Goal: Task Accomplishment & Management: Manage account settings

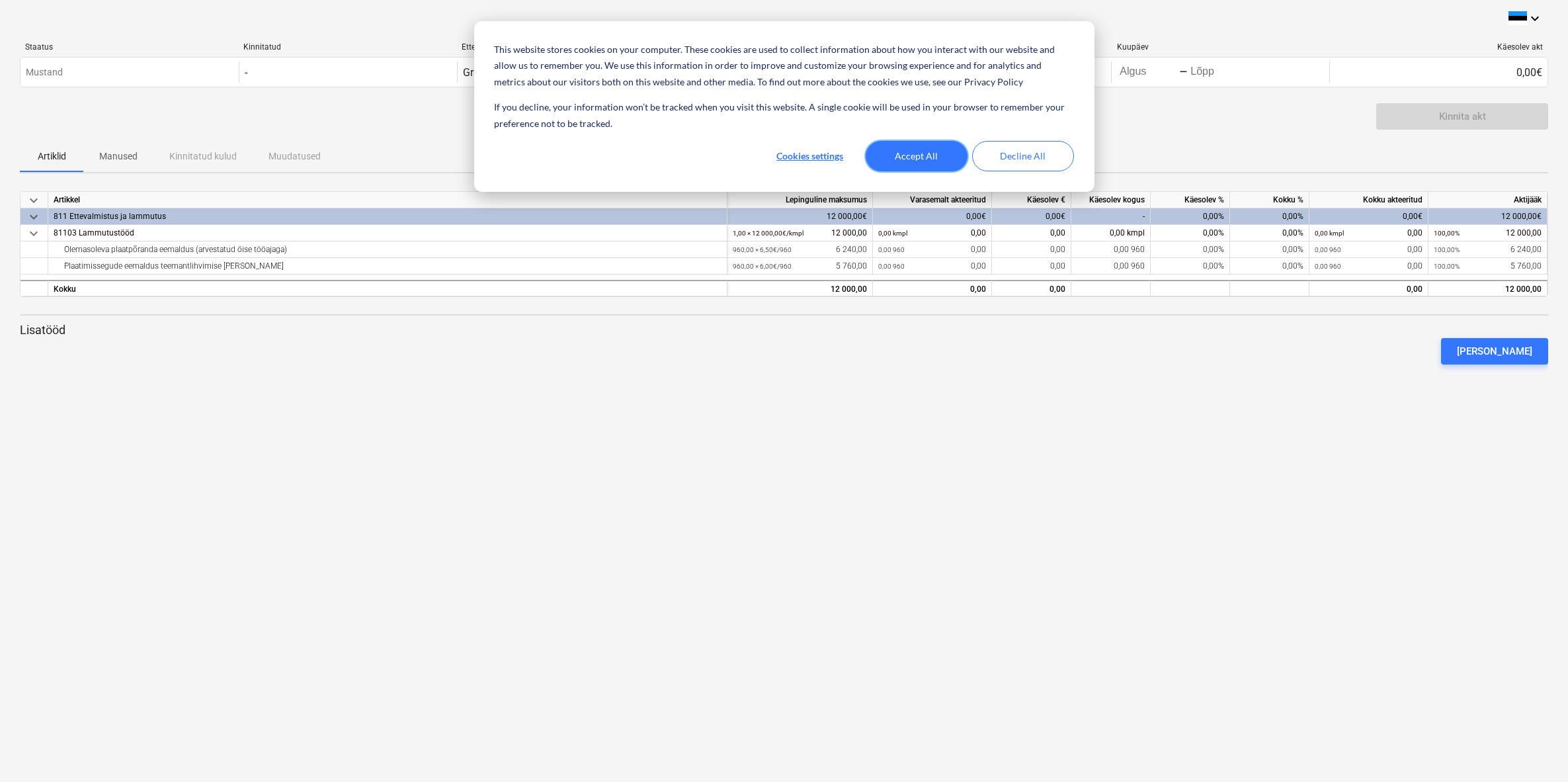
click at [926, 152] on button "Accept All" at bounding box center [917, 156] width 102 height 30
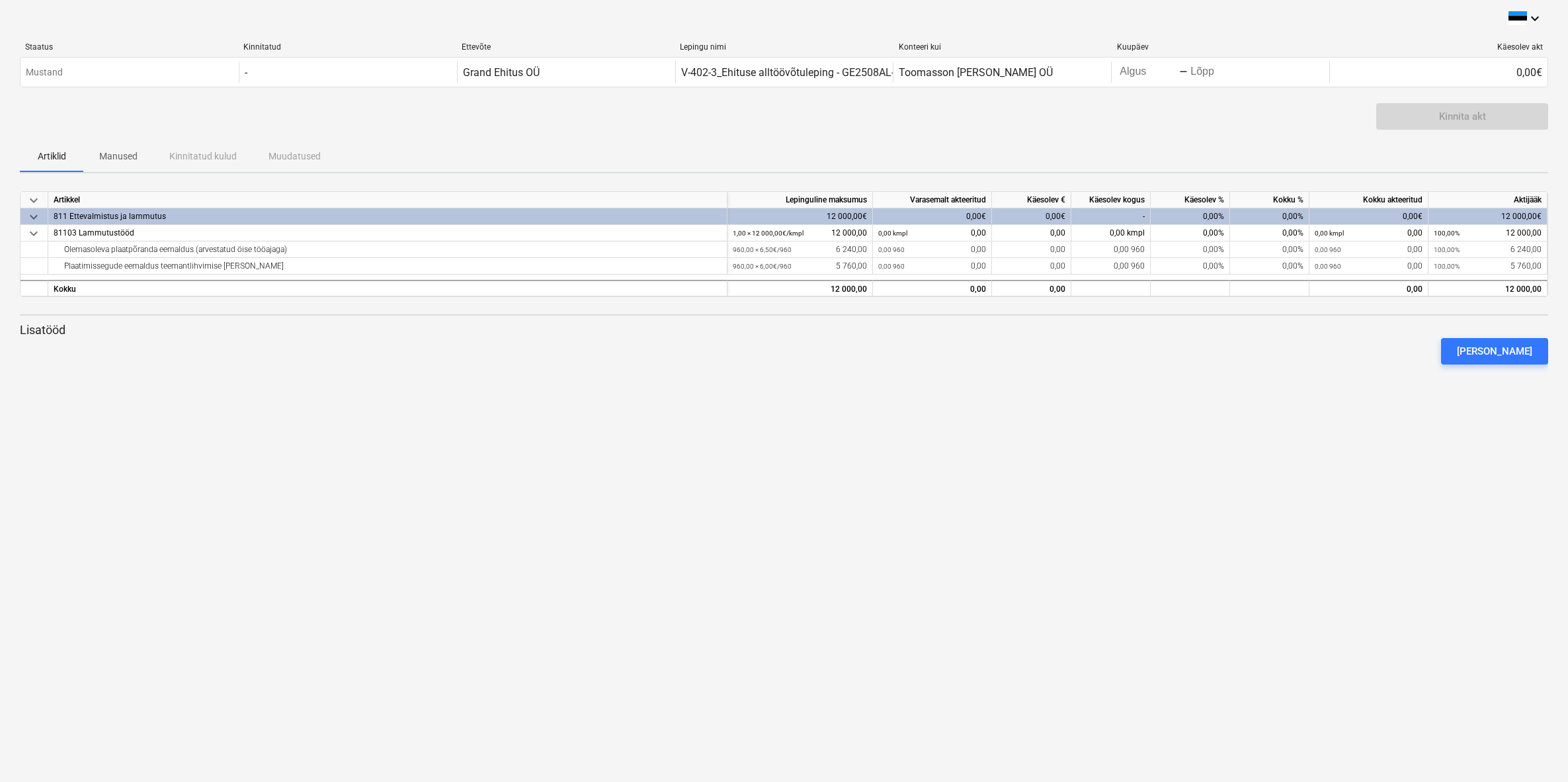
click at [1447, 116] on div "Kinnita akt" at bounding box center [1462, 116] width 172 height 27
click at [1465, 115] on div "Kinnita akt" at bounding box center [1462, 116] width 172 height 27
click at [999, 395] on div "keyboard_arrow_down Staatus Kinnitatud Ettevõte Lepingu nimi Konteeri kui Kuupä…" at bounding box center [784, 391] width 1568 height 782
drag, startPoint x: 255, startPoint y: 72, endPoint x: 264, endPoint y: 43, distance: 30.4
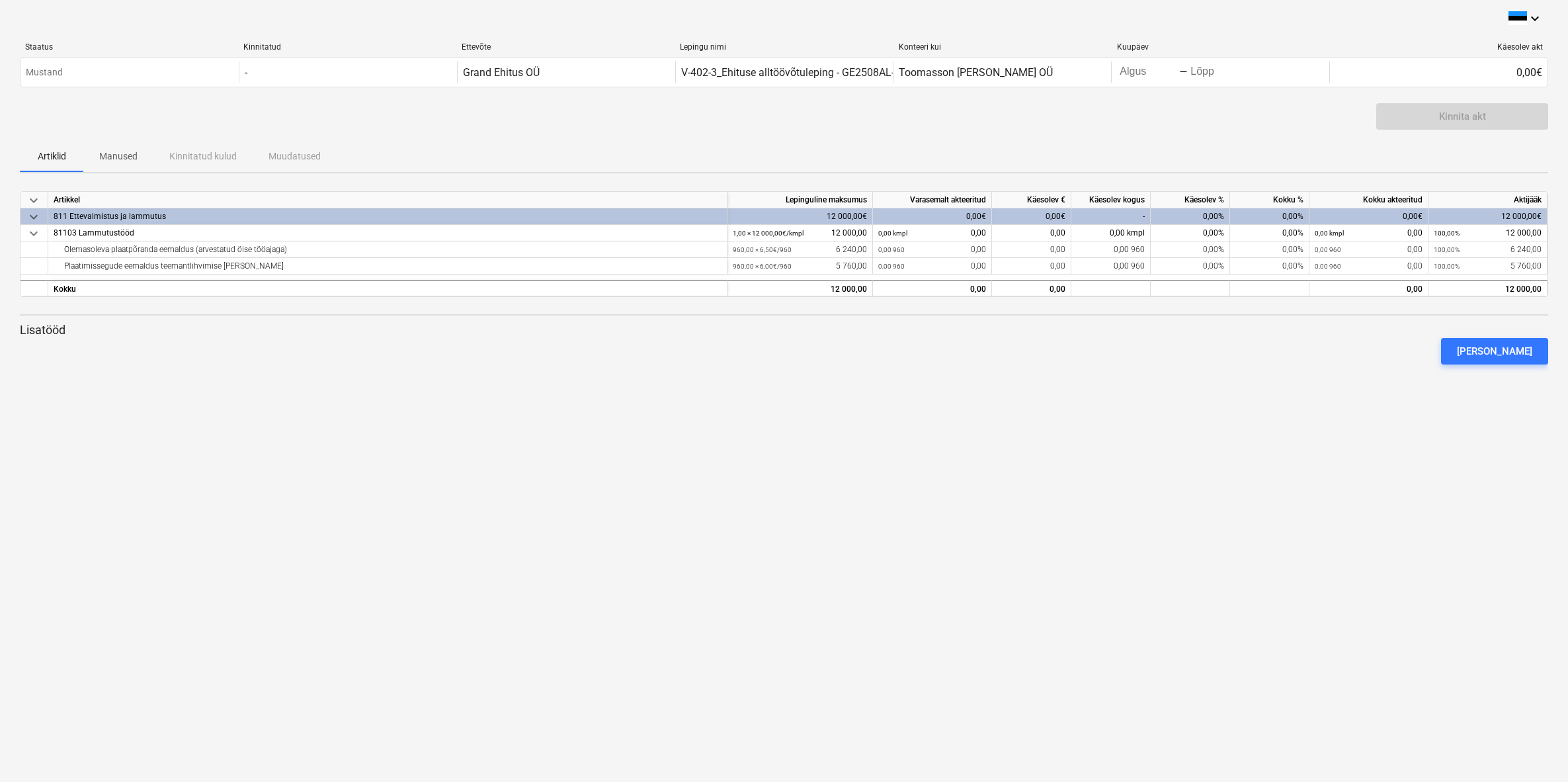
click at [255, 71] on div "-" at bounding box center [347, 72] width 218 height 21
click at [264, 41] on div "Staatus Kinnitatud Ettevõte Lepingu nimi Konteeri kui Kuupäev Käesolev akt Must…" at bounding box center [784, 67] width 1528 height 71
click at [263, 46] on div "Kinnitatud" at bounding box center [347, 47] width 207 height 10
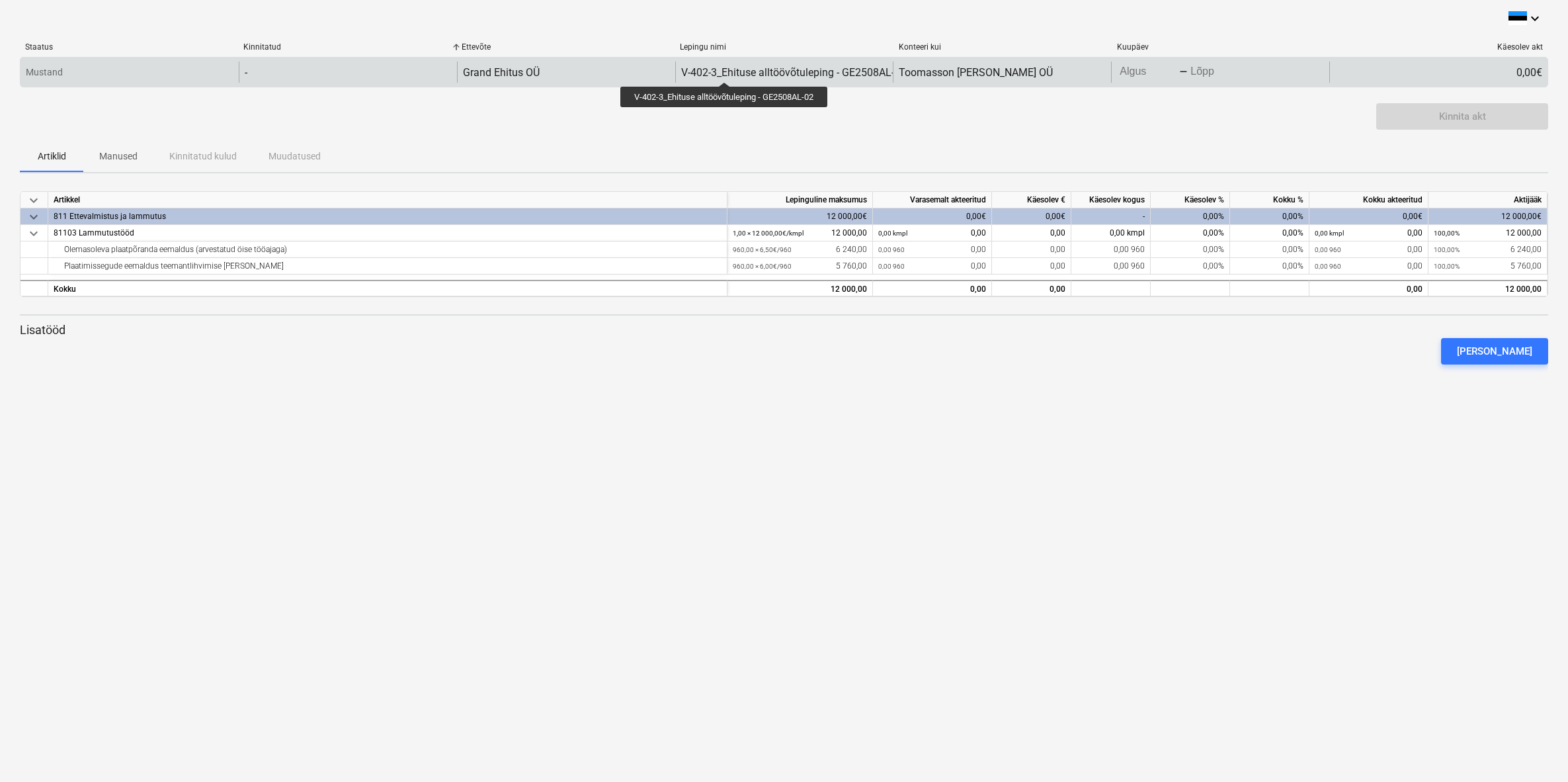
click at [726, 70] on div "V-402-3_Ehituse alltöövõtuleping - GE2508AL-02" at bounding box center [794, 72] width 225 height 13
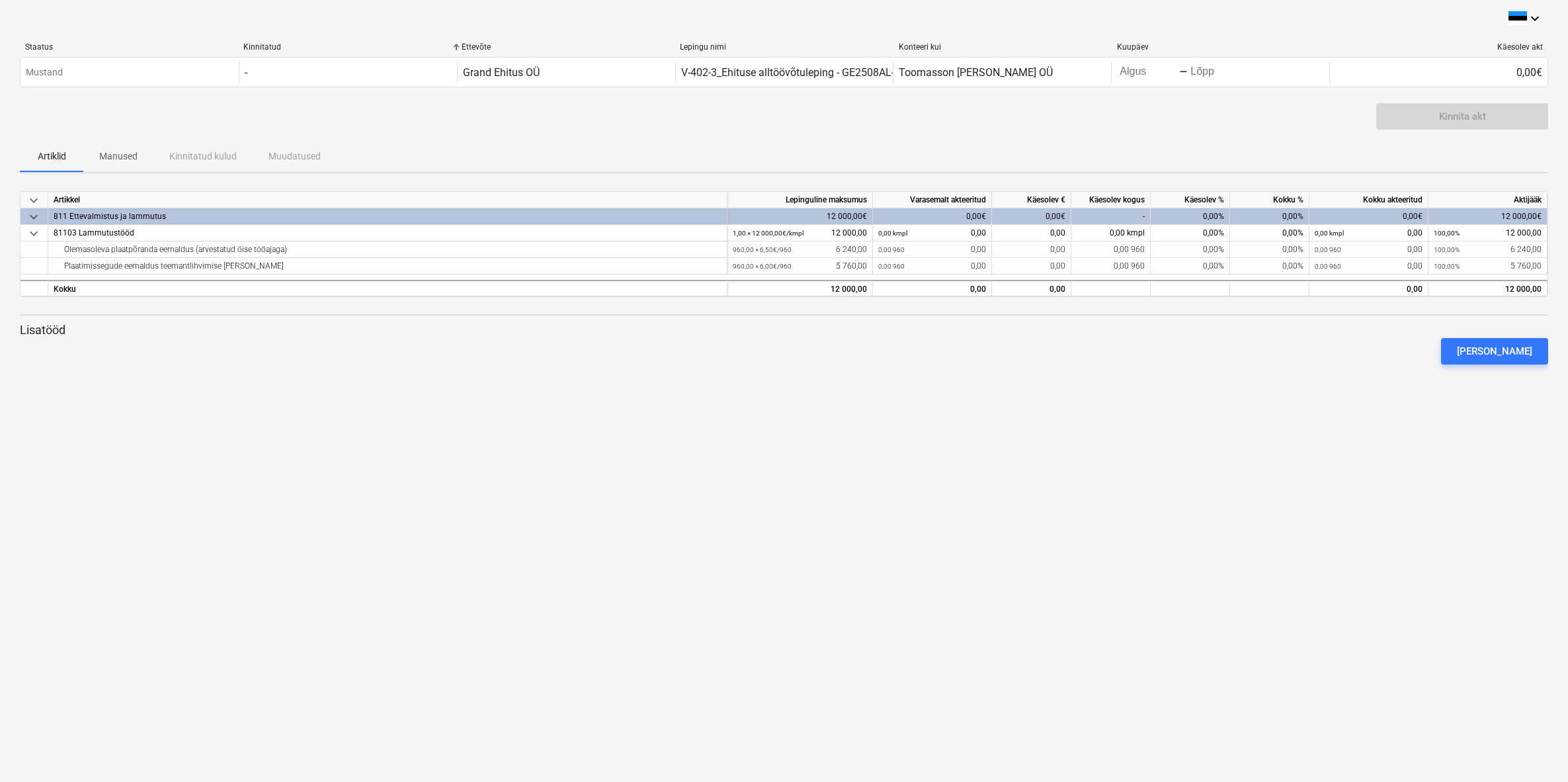
drag, startPoint x: 1470, startPoint y: 121, endPoint x: 1470, endPoint y: 220, distance: 99.0
click at [1470, 121] on div "Kinnita akt" at bounding box center [1462, 116] width 172 height 27
click at [1493, 352] on div "[PERSON_NAME]" at bounding box center [1495, 351] width 76 height 17
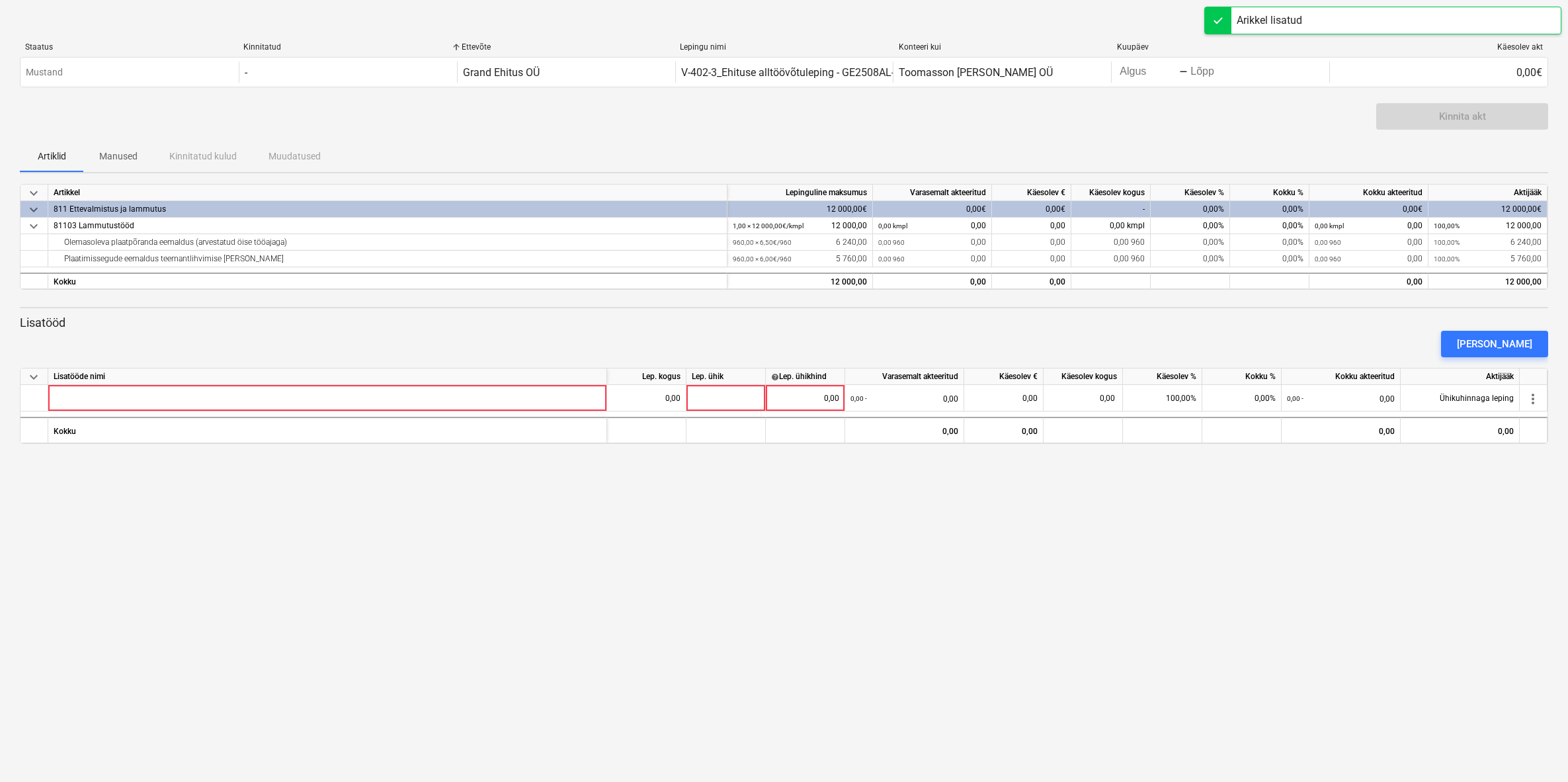
click at [743, 571] on div "keyboard_arrow_down Staatus Kinnitatud Ettevõte Lepingu nimi Konteeri kui Kuupä…" at bounding box center [784, 391] width 1568 height 782
click at [1230, 473] on div "keyboard_arrow_down Staatus Kinnitatud Ettevõte Lepingu nimi Konteeri kui Kuupä…" at bounding box center [784, 391] width 1568 height 782
click at [1488, 344] on div "[PERSON_NAME]" at bounding box center [1495, 344] width 76 height 17
click at [1218, 20] on div at bounding box center [1219, 21] width 27 height 27
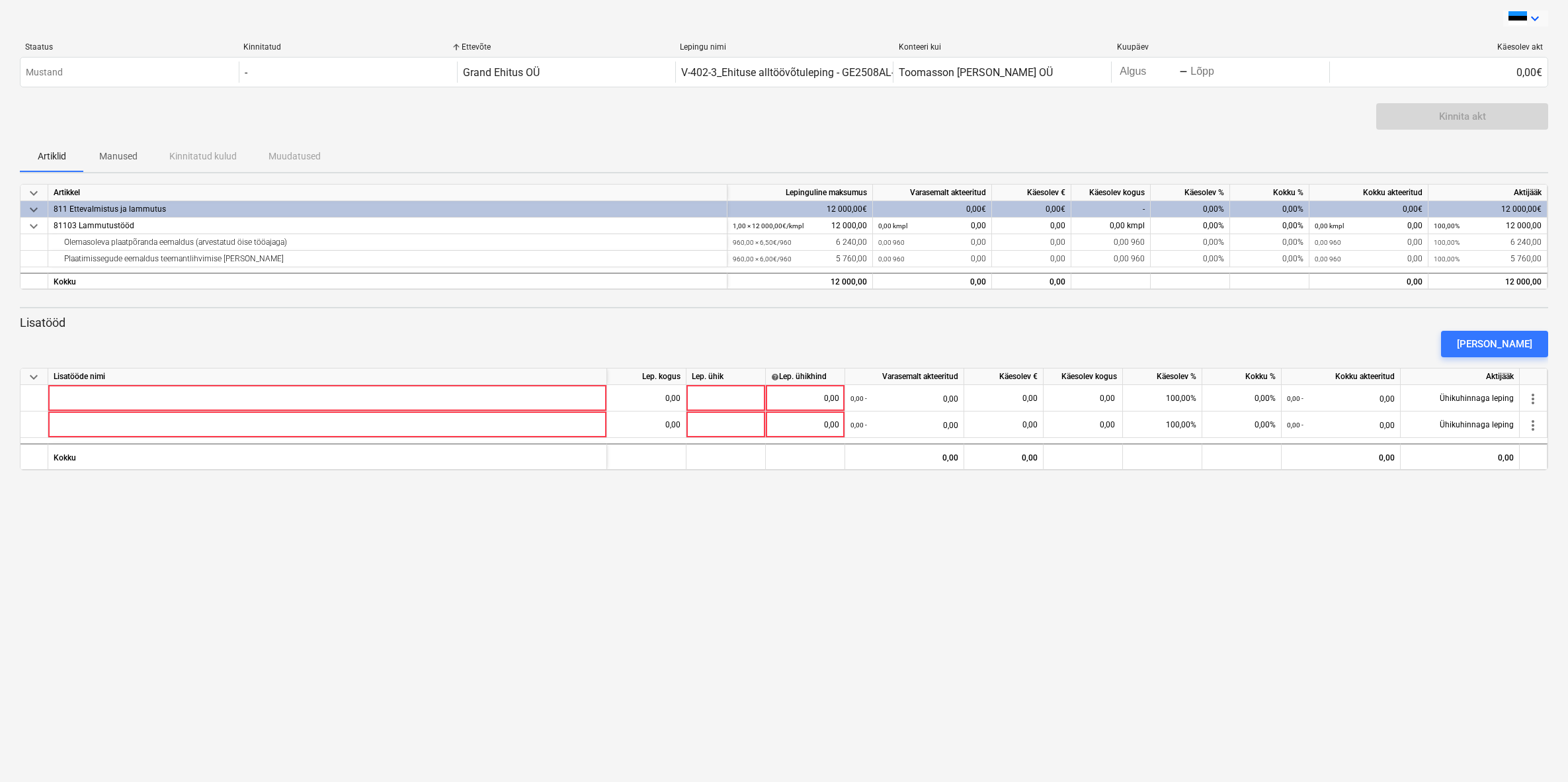
click at [1535, 19] on icon "keyboard_arrow_down" at bounding box center [1535, 18] width 16 height 16
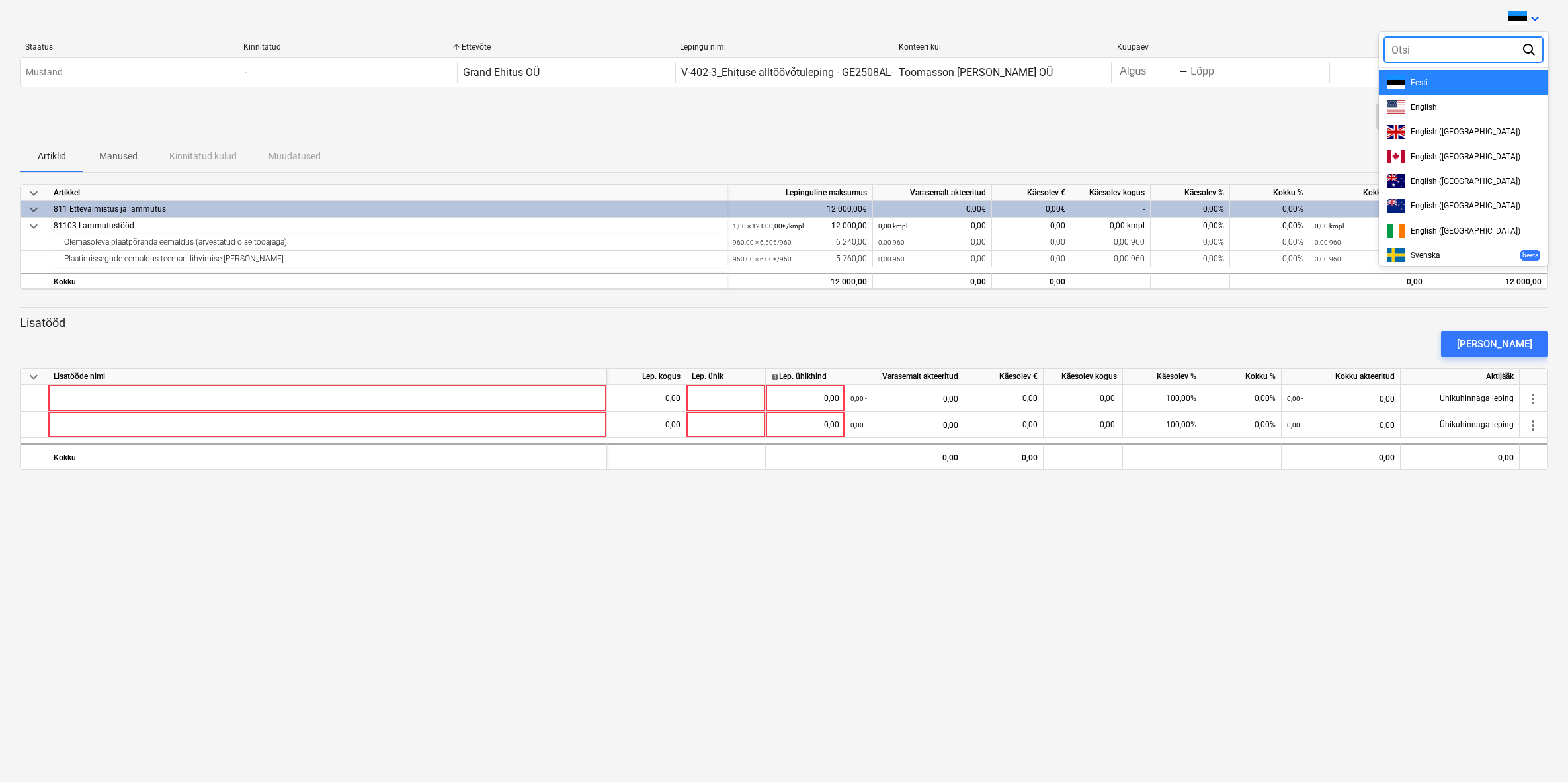
click at [1236, 152] on div at bounding box center [784, 391] width 1568 height 782
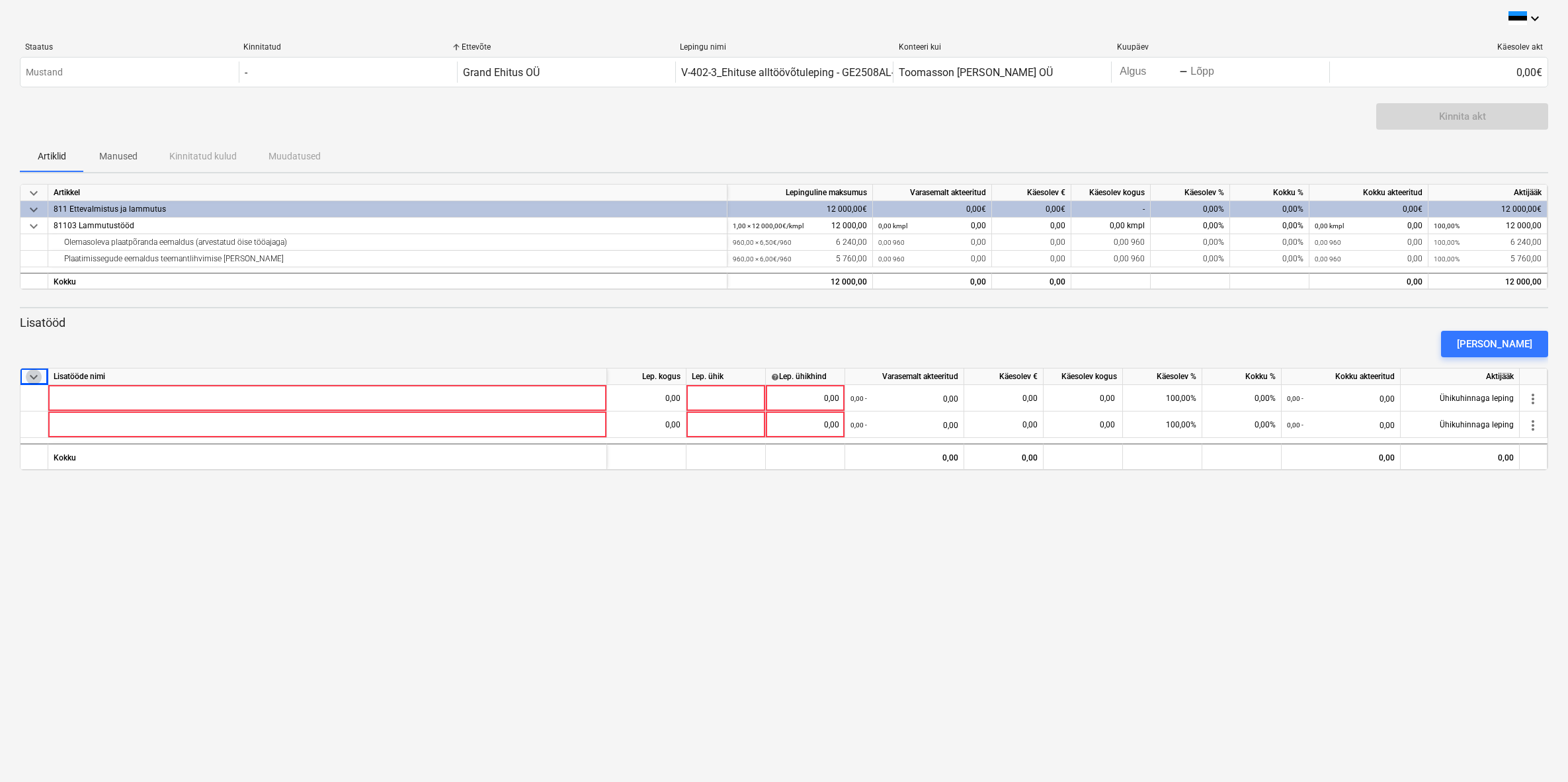
click at [33, 381] on span "keyboard_arrow_down" at bounding box center [33, 376] width 16 height 16
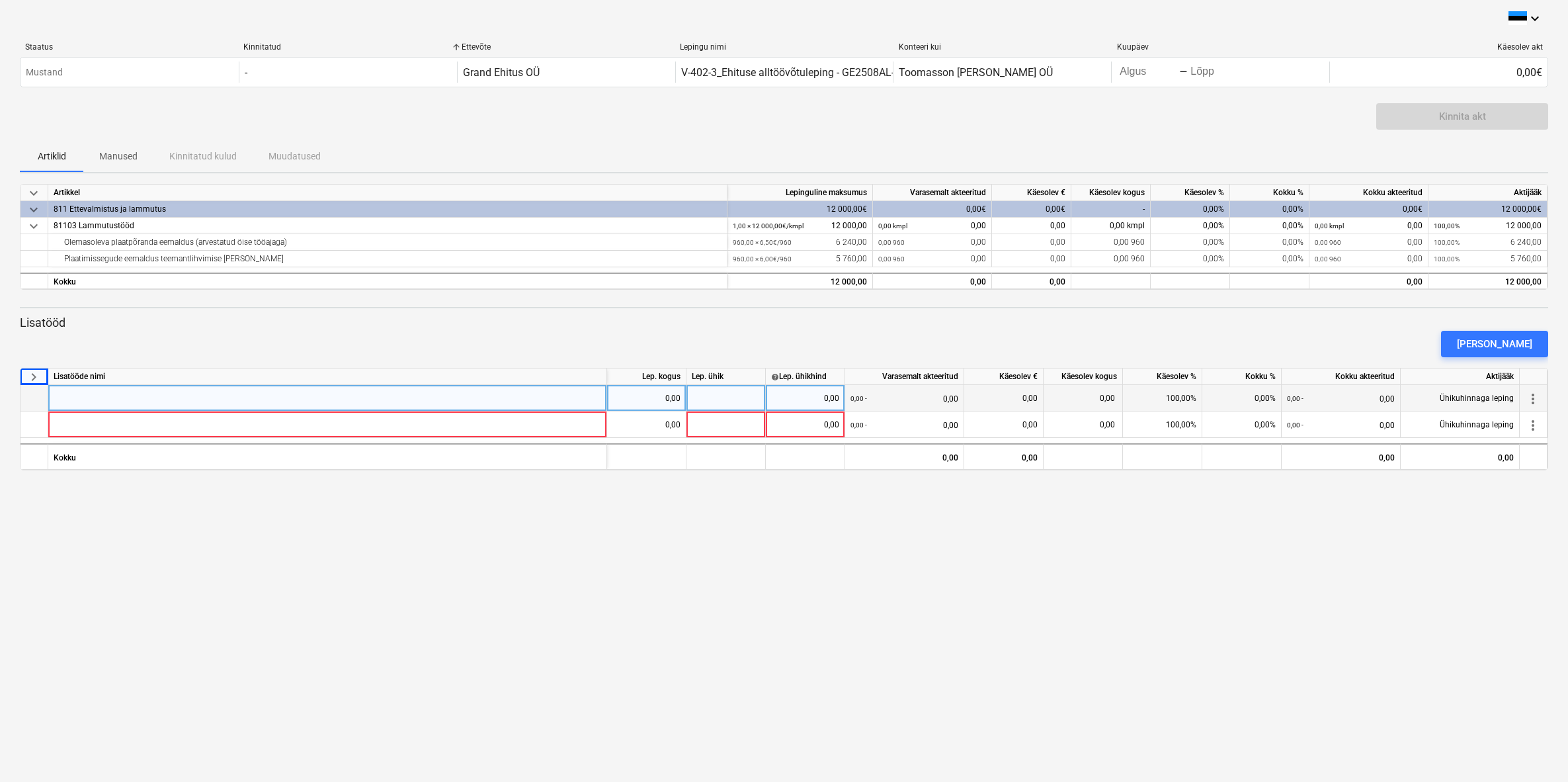
click at [1532, 400] on span "more_vert" at bounding box center [1532, 398] width 16 height 16
click at [1509, 400] on li "Kustuta artikkel" at bounding box center [1510, 398] width 94 height 30
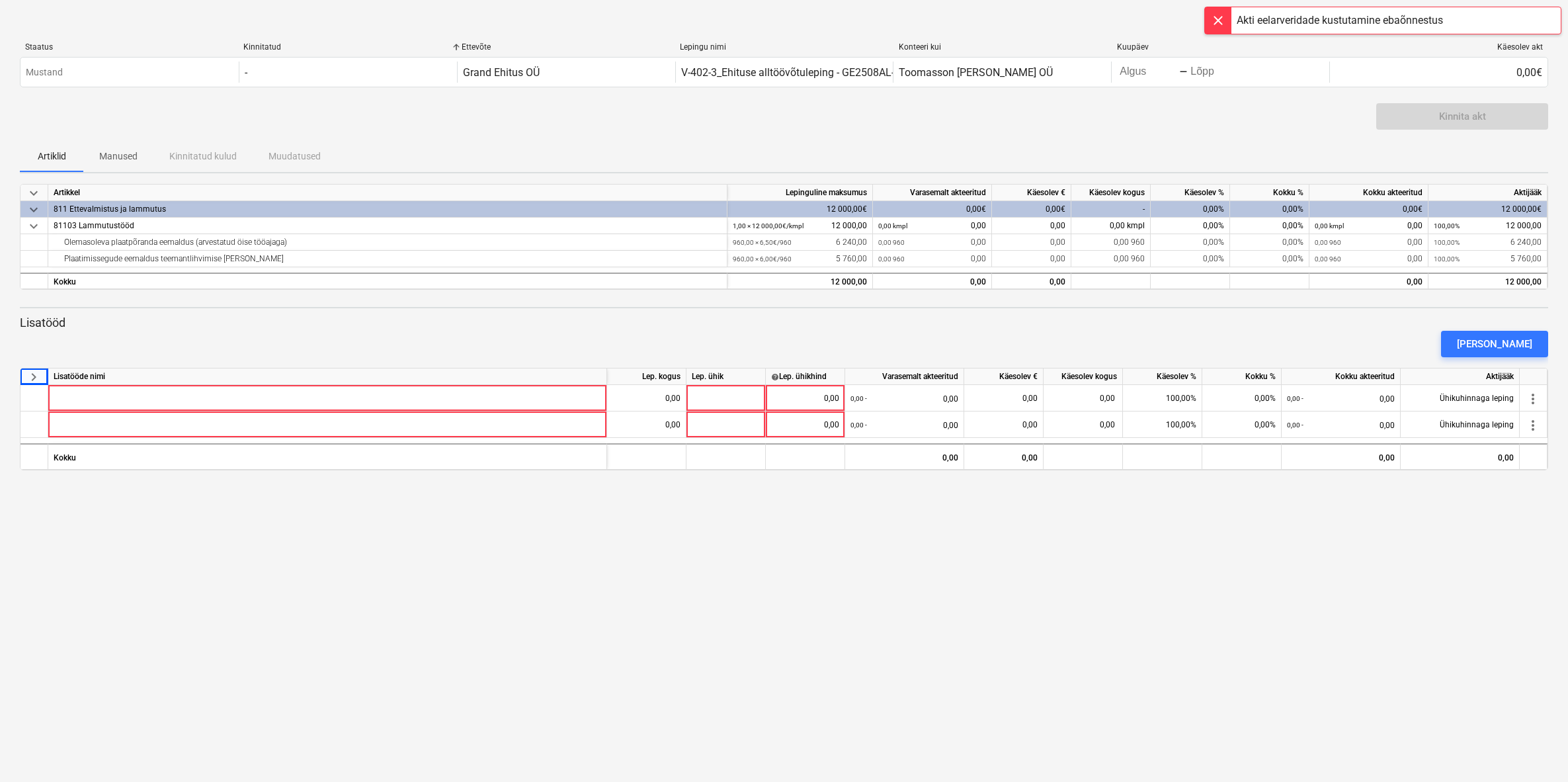
click at [1400, 498] on div "keyboard_arrow_down Staatus Kinnitatud Ettevõte Lepingu nimi Konteeri kui Kuupä…" at bounding box center [784, 391] width 1568 height 782
click at [1516, 47] on div "Käesolev akt" at bounding box center [1439, 47] width 207 height 10
drag, startPoint x: 1450, startPoint y: 121, endPoint x: 1451, endPoint y: 139, distance: 18.0
click at [1450, 121] on div "Kinnita akt" at bounding box center [1462, 116] width 172 height 27
click at [33, 378] on span "keyboard_arrow_down" at bounding box center [33, 376] width 16 height 16
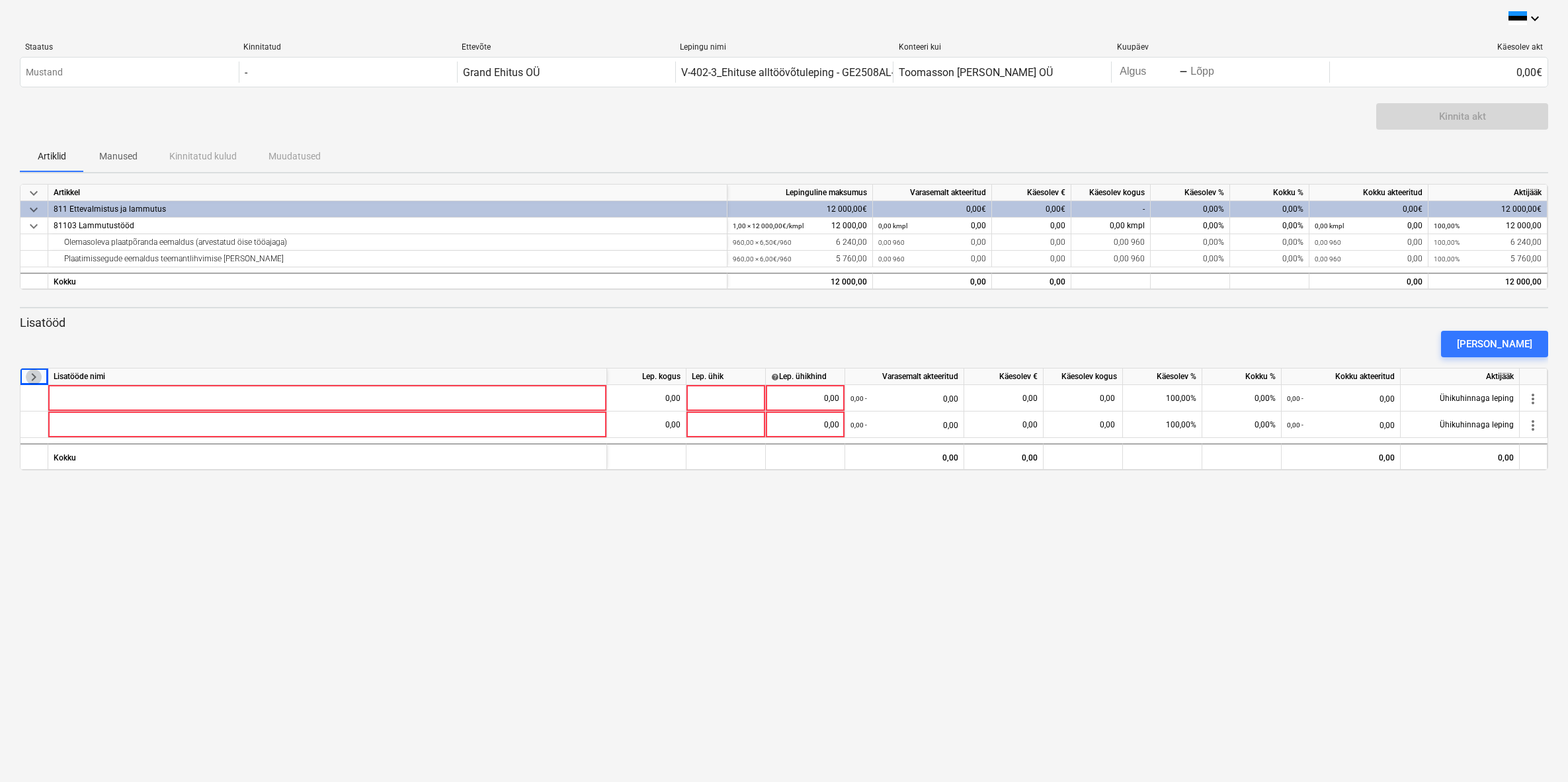
click at [34, 378] on span "keyboard_arrow_right" at bounding box center [33, 376] width 16 height 16
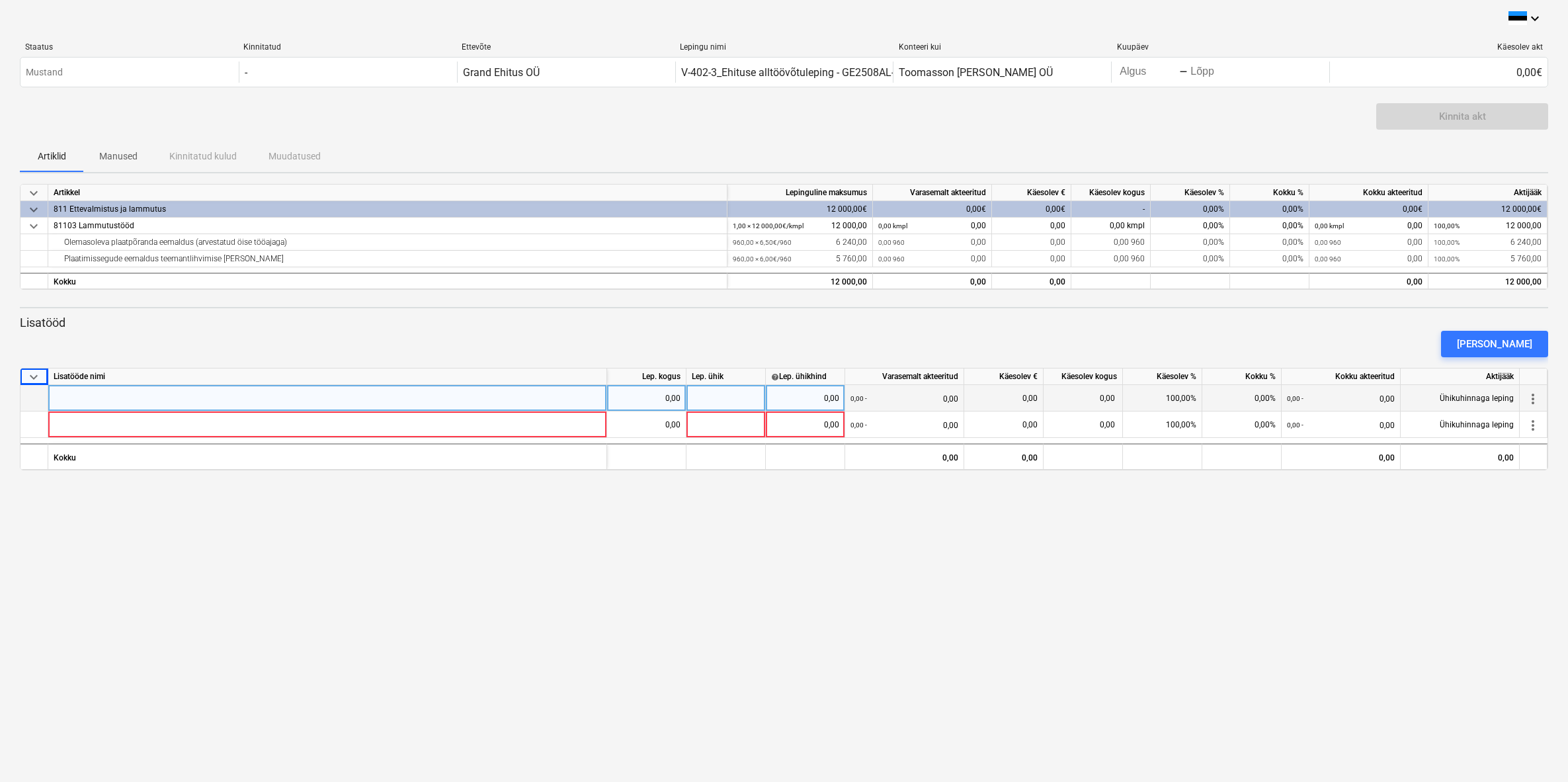
click at [1530, 398] on span "more_vert" at bounding box center [1532, 398] width 16 height 16
click at [1511, 397] on li "Kustuta artikkel" at bounding box center [1510, 398] width 94 height 30
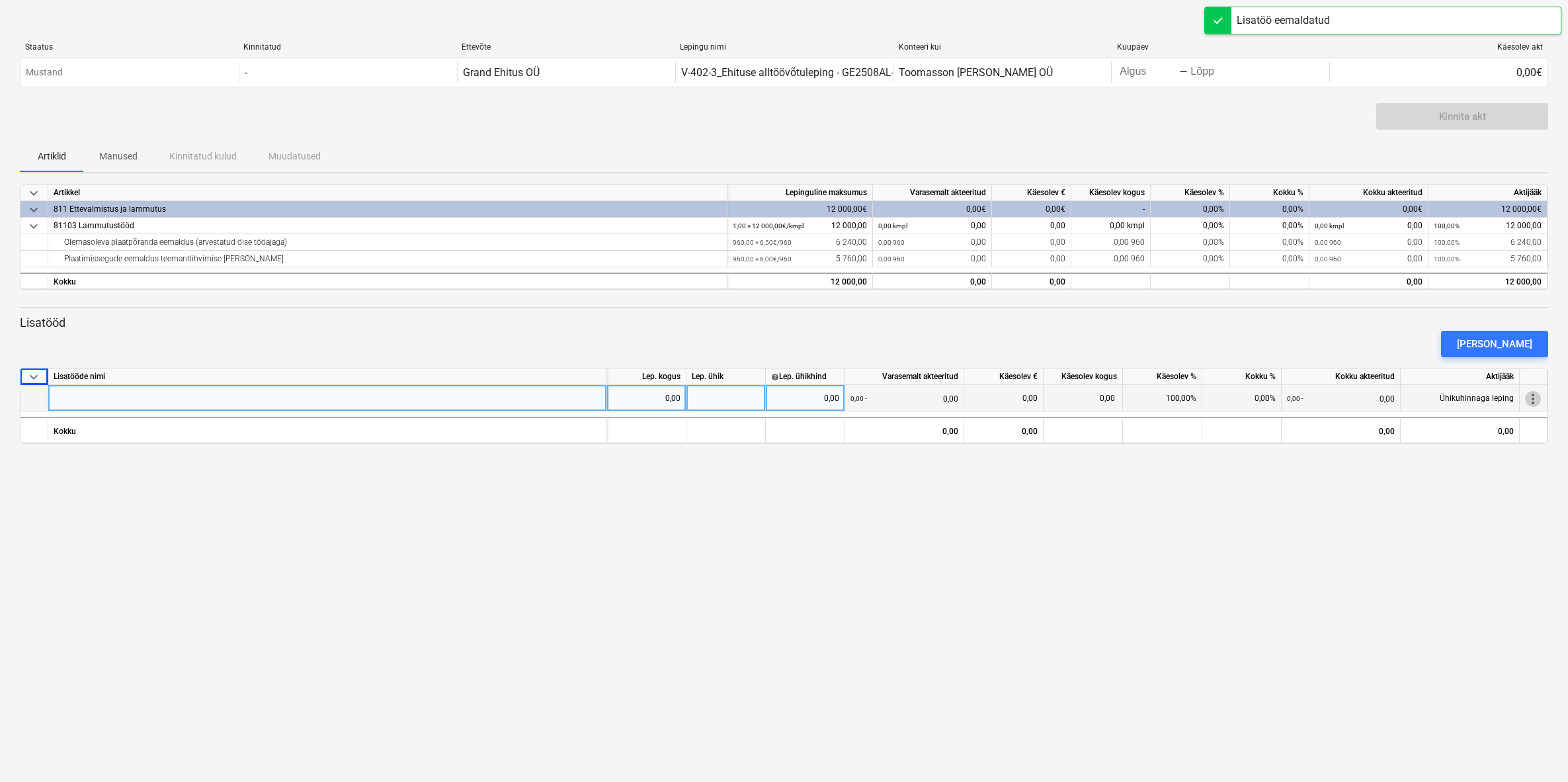
click at [1532, 398] on span "more_vert" at bounding box center [1532, 398] width 16 height 16
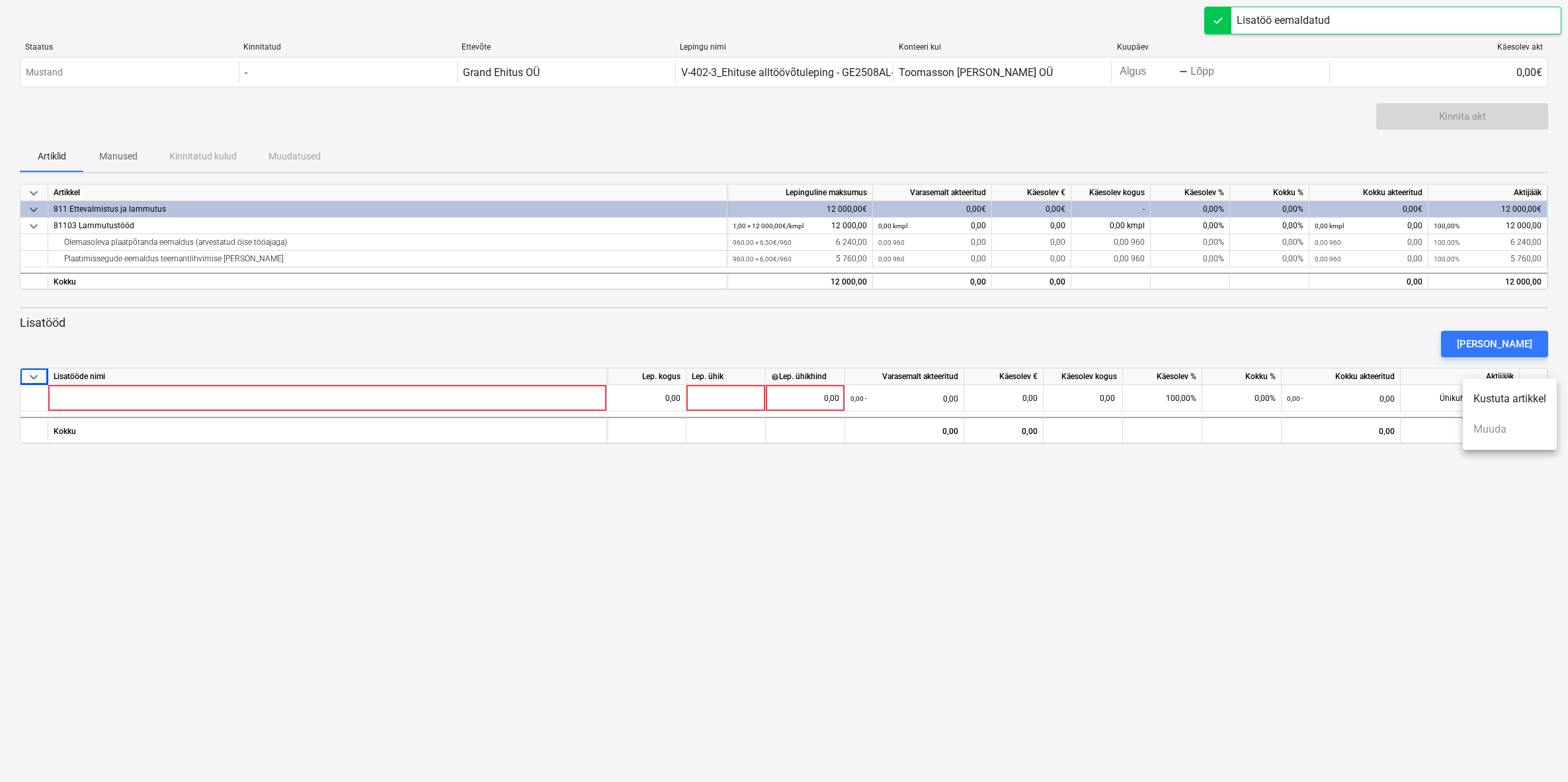
click at [1507, 399] on li "Kustuta artikkel" at bounding box center [1510, 398] width 94 height 30
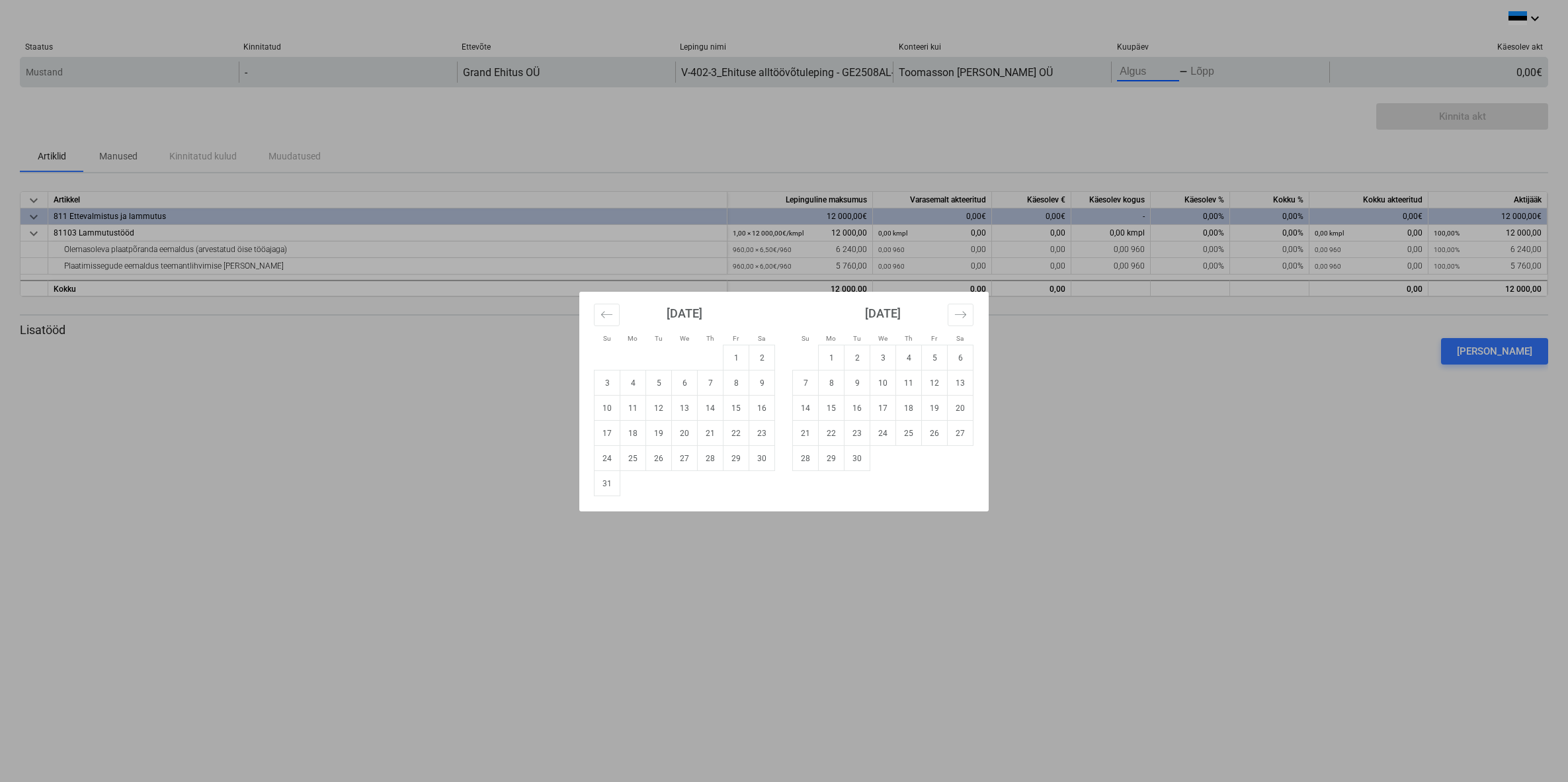
click at [1149, 73] on body "keyboard_arrow_down Staatus Kinnitatud Ettevõte Lepingu nimi Konteeri kui Kuupä…" at bounding box center [784, 391] width 1568 height 782
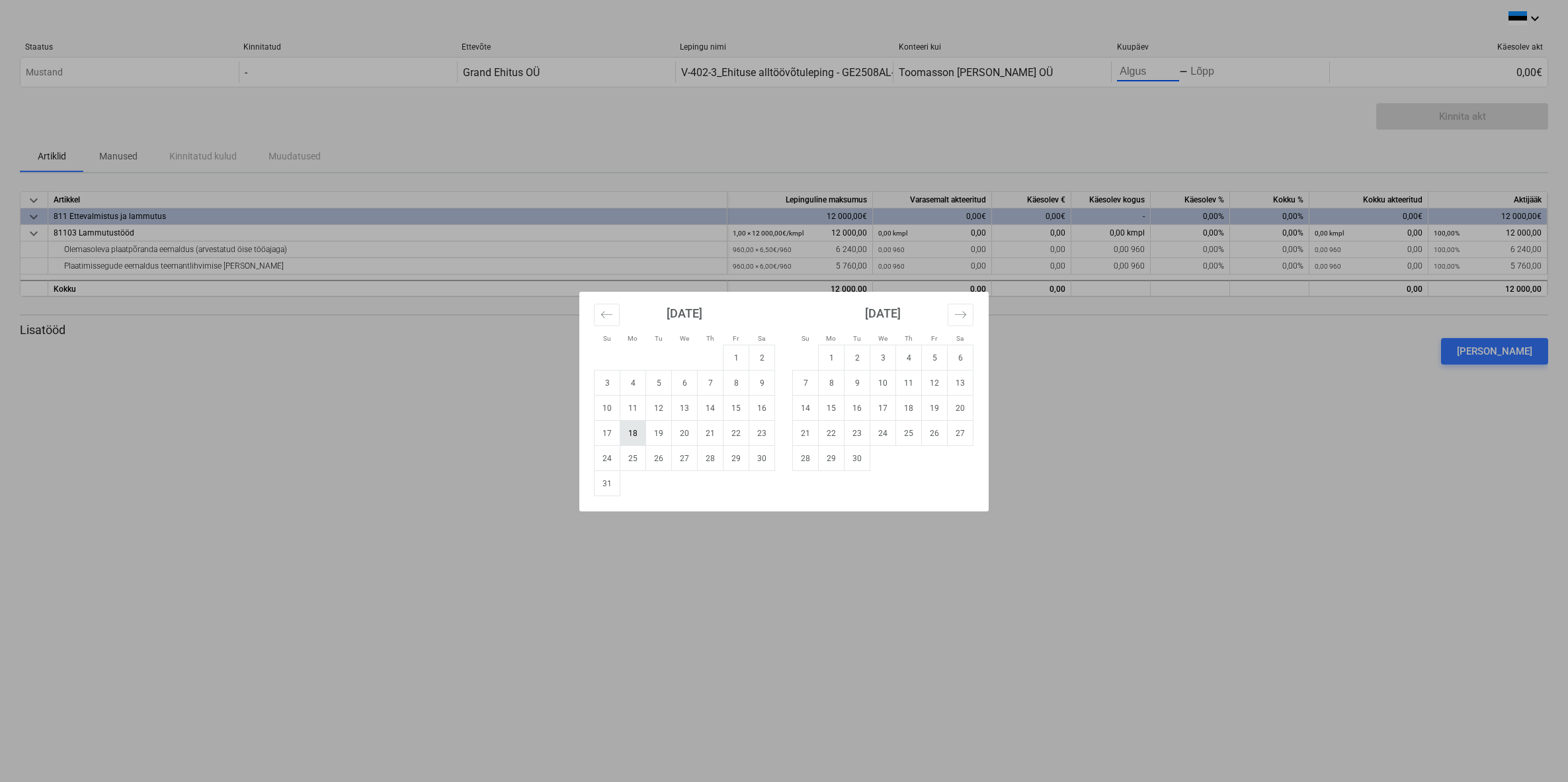
click at [636, 431] on td "18" at bounding box center [633, 433] width 26 height 25
type input "08/18/2025"
click at [660, 525] on div "Su Mo Tu We Th Fr Sa Su Mo Tu We Th Fr Sa July 2025 1 2 3 4 5 6 7 8 9 10 11 12 …" at bounding box center [784, 391] width 1568 height 782
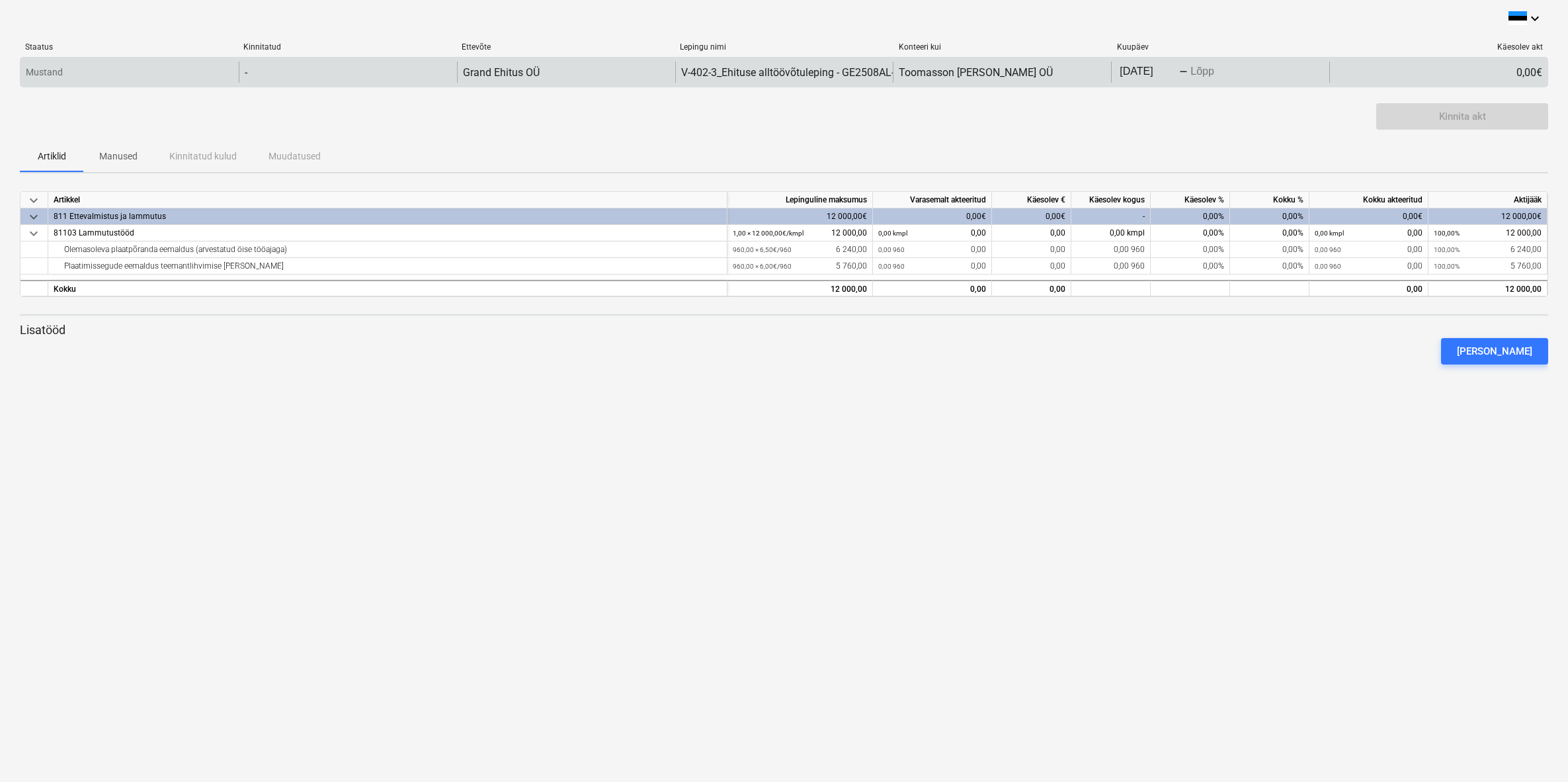
click at [1147, 71] on body "keyboard_arrow_down Staatus Kinnitatud Ettevõte Lepingu nimi Konteeri kui Kuupä…" at bounding box center [784, 391] width 1568 height 782
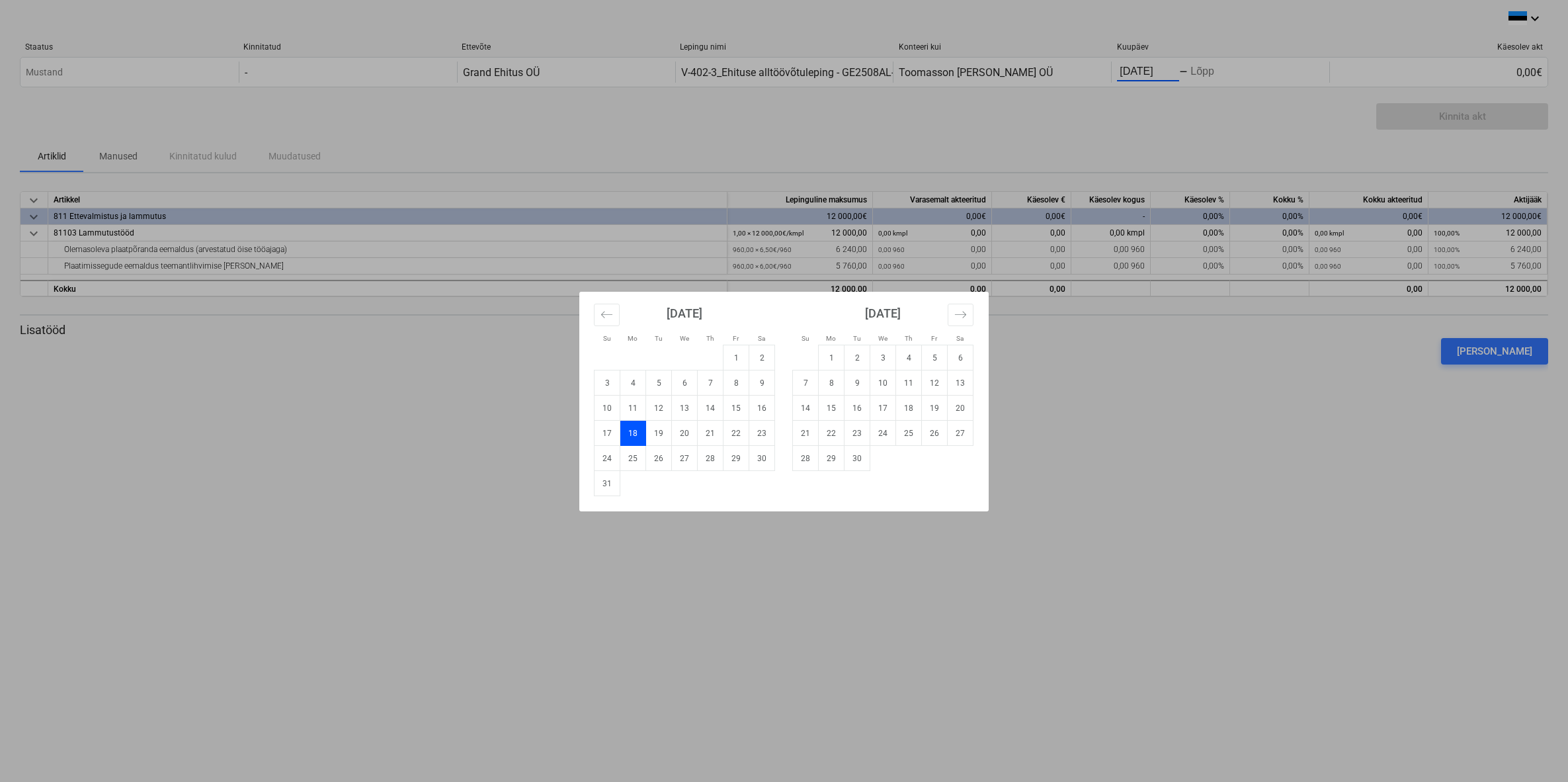
click at [867, 542] on div "Su Mo Tu We Th Fr Sa Su Mo Tu We Th Fr Sa July 2025 1 2 3 4 5 6 7 8 9 10 11 12 …" at bounding box center [784, 391] width 1568 height 782
click at [1211, 76] on body "keyboard_arrow_down Staatus Kinnitatud Ettevõte Lepingu nimi Konteeri kui Kuupä…" at bounding box center [784, 391] width 1568 height 782
drag, startPoint x: 709, startPoint y: 458, endPoint x: 711, endPoint y: 482, distance: 24.1
click at [709, 458] on td "28" at bounding box center [710, 458] width 26 height 25
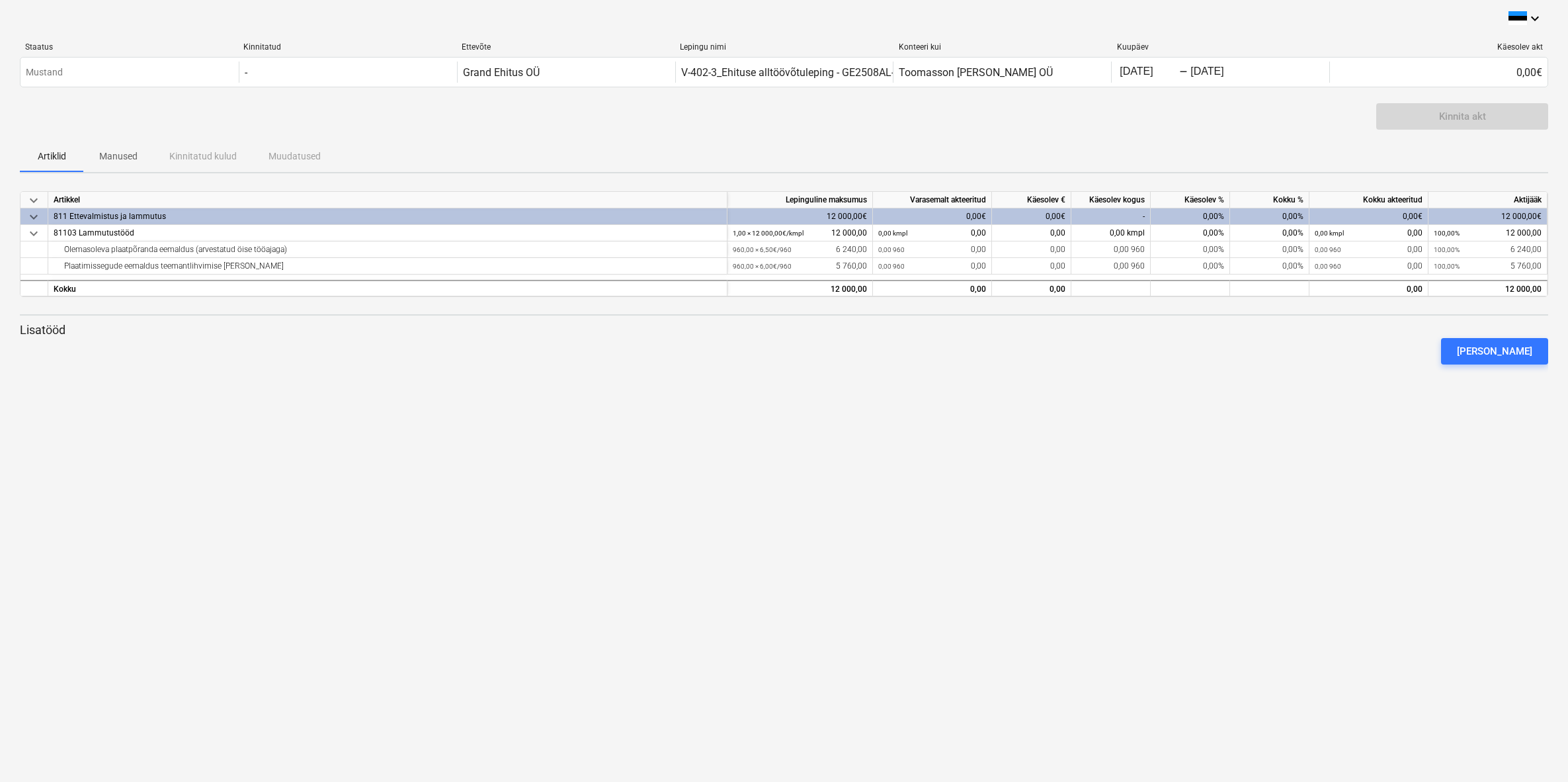
click at [706, 498] on div "keyboard_arrow_down Staatus Kinnitatud Ettevõte Lepingu nimi Konteeri kui Kuupä…" at bounding box center [784, 391] width 1568 height 782
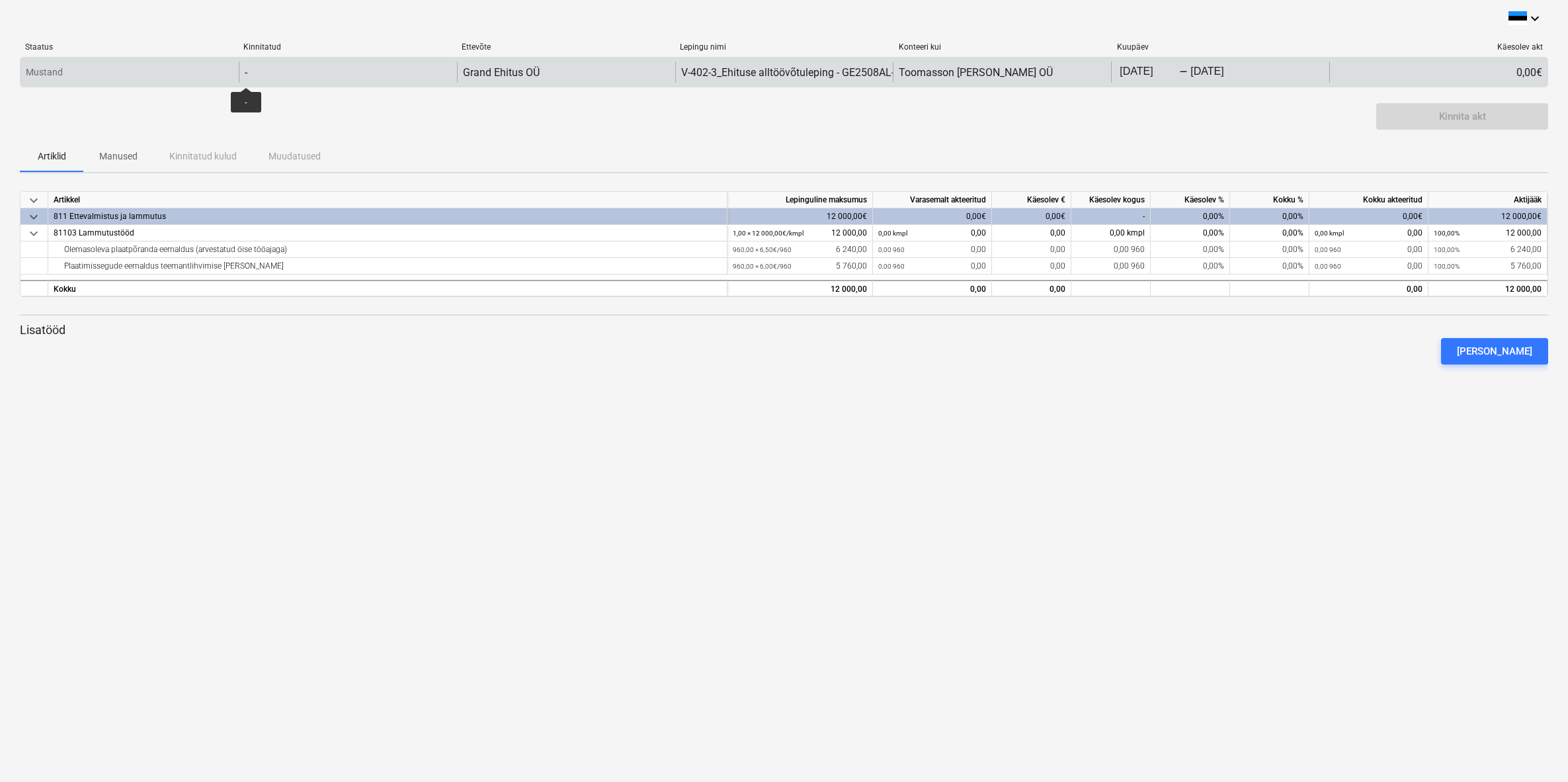
click at [246, 76] on div "-" at bounding box center [247, 72] width 3 height 13
click at [52, 75] on p "Mustand" at bounding box center [44, 72] width 37 height 14
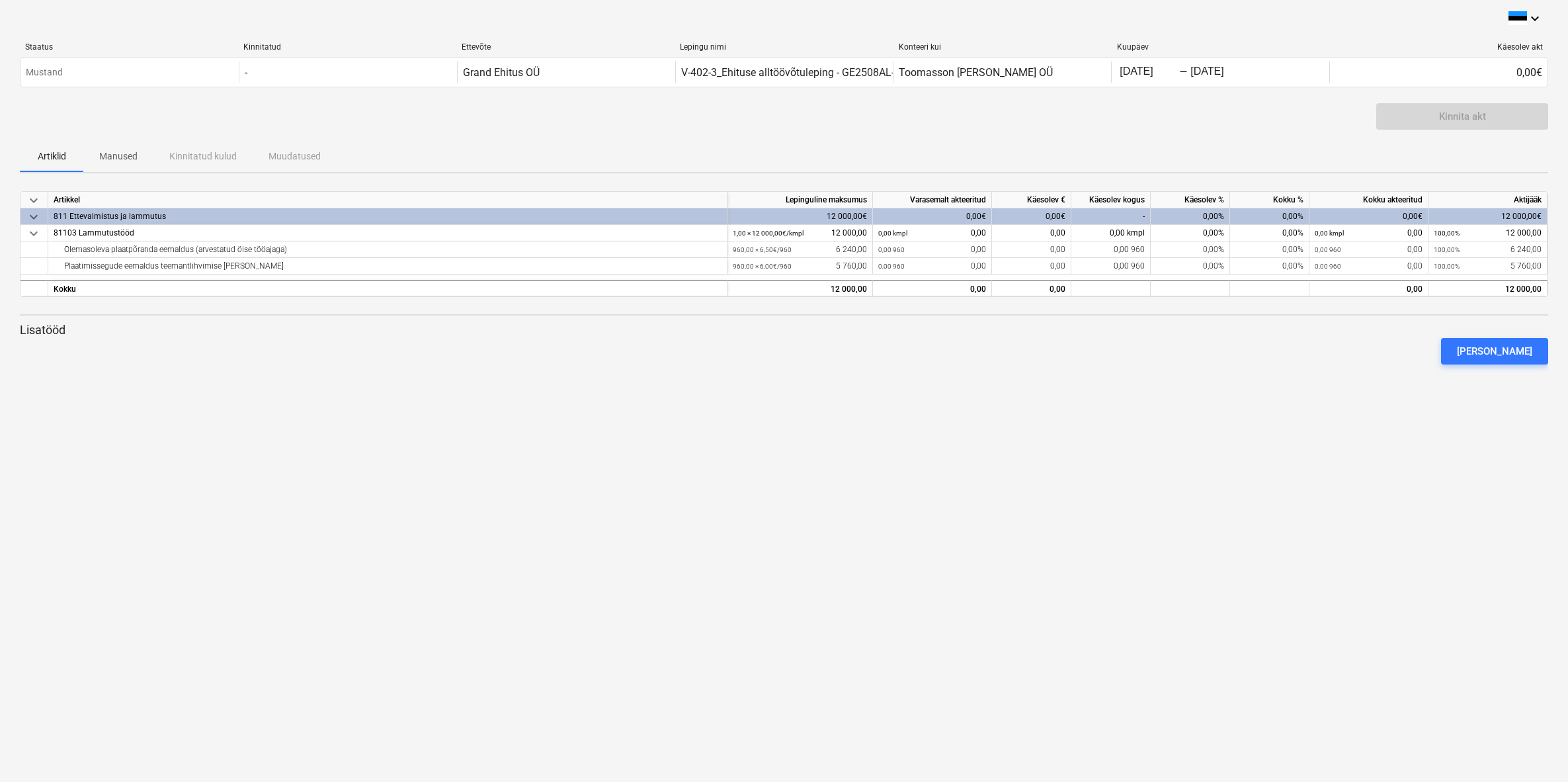
click at [1462, 118] on div "Kinnita akt" at bounding box center [1462, 116] width 172 height 27
click at [1459, 116] on div "Kinnita akt" at bounding box center [1462, 116] width 172 height 27
click at [1459, 117] on div "Kinnita akt" at bounding box center [1462, 116] width 172 height 27
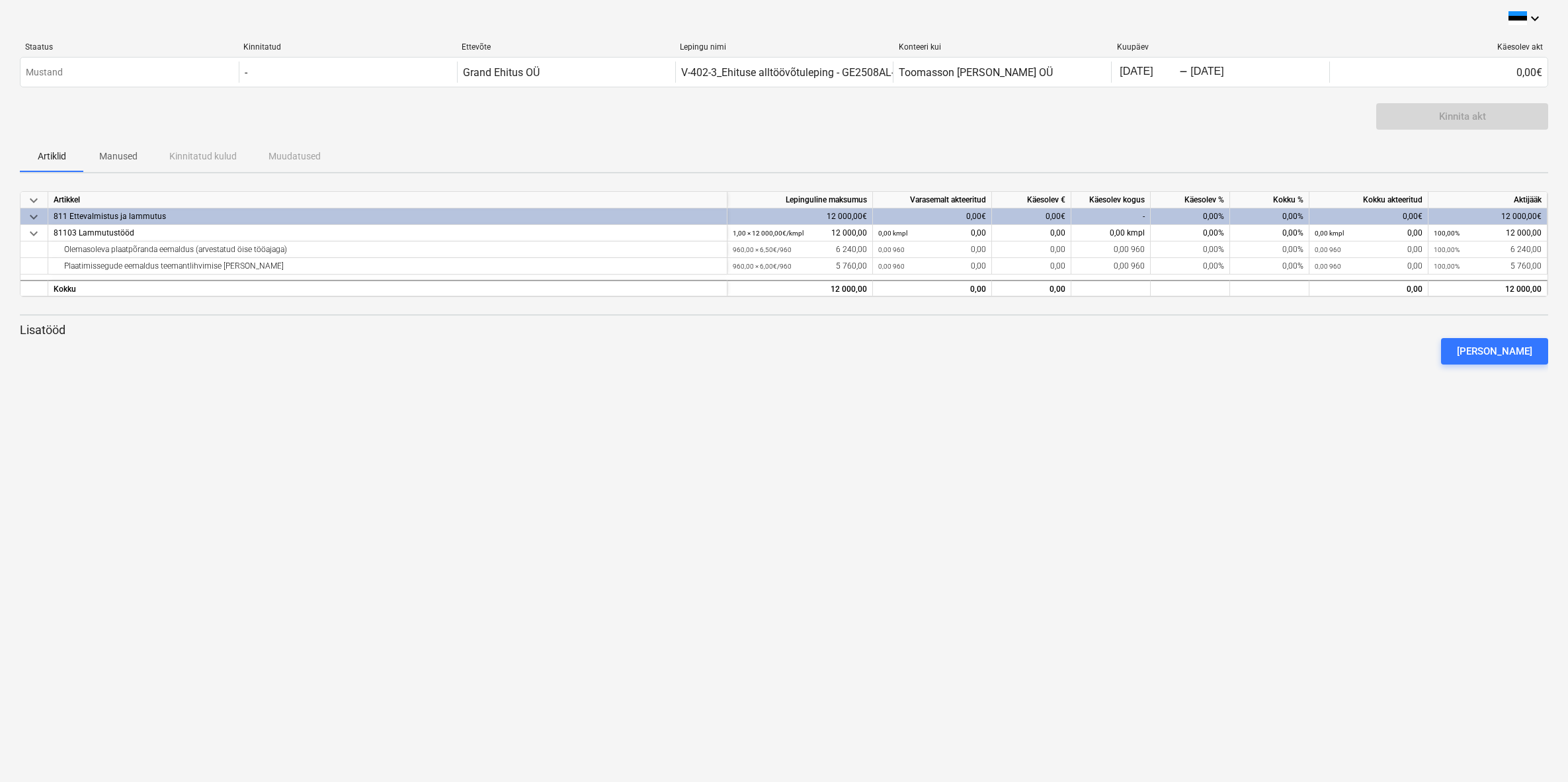
click at [1459, 117] on div "Kinnita akt" at bounding box center [1462, 116] width 172 height 27
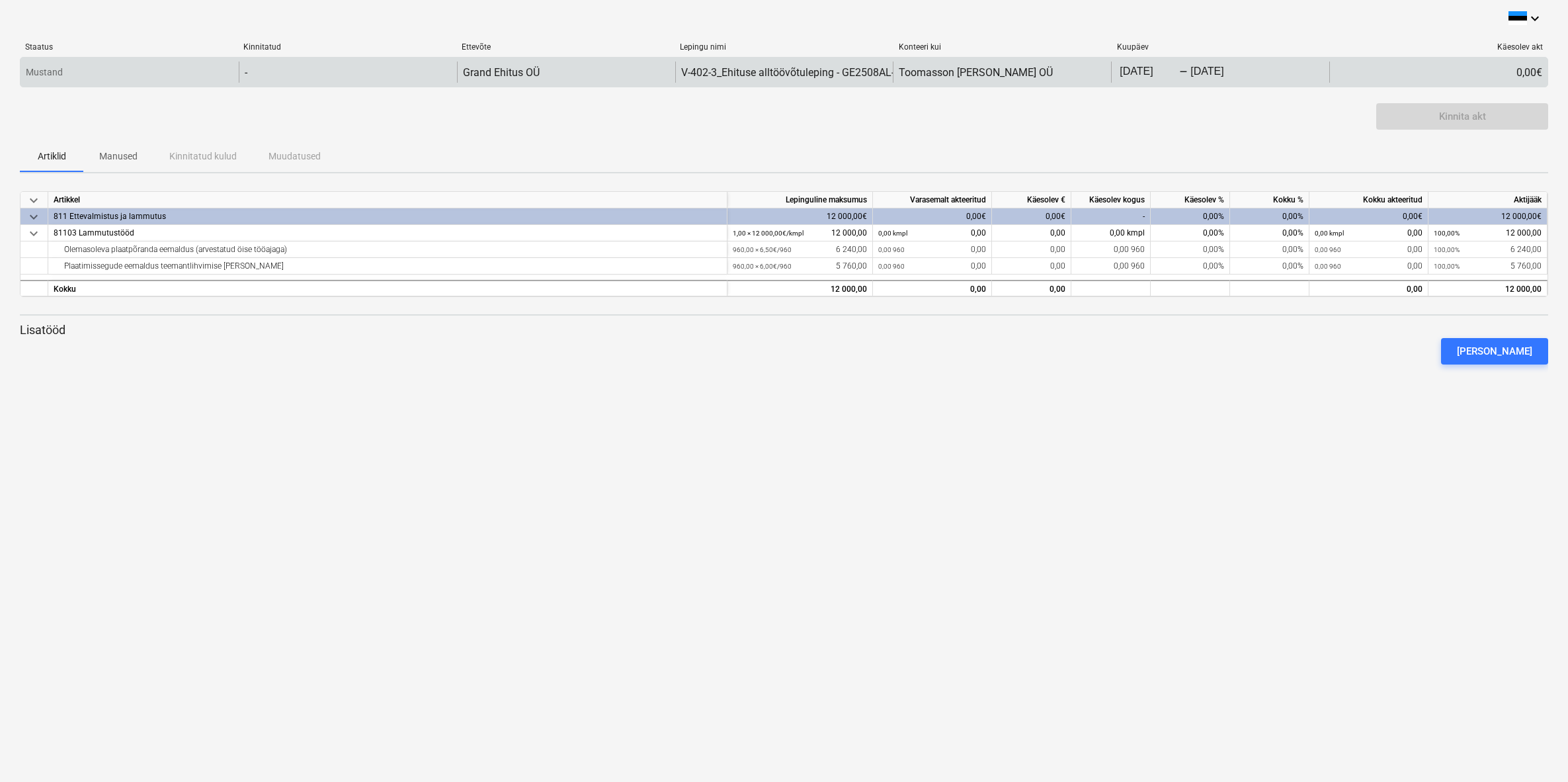
drag, startPoint x: 47, startPoint y: 74, endPoint x: 81, endPoint y: 76, distance: 34.1
click at [47, 74] on p "Mustand" at bounding box center [44, 72] width 37 height 14
click at [245, 74] on div "-" at bounding box center [247, 72] width 3 height 13
